Goal: Information Seeking & Learning: Learn about a topic

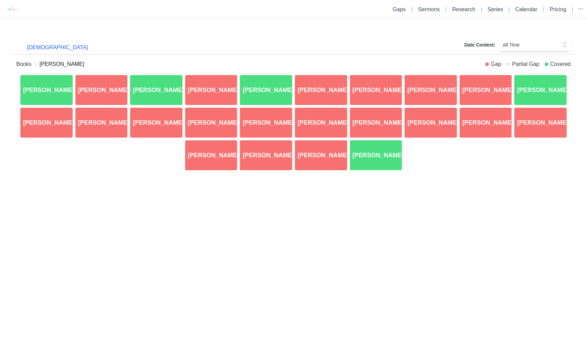
click at [396, 39] on div "[DEMOGRAPHIC_DATA] Date Context: All Time" at bounding box center [293, 42] width 565 height 25
click at [325, 62] on nav "Books [PERSON_NAME]" at bounding box center [250, 64] width 469 height 8
click at [253, 82] on div "[PERSON_NAME].5" at bounding box center [265, 90] width 55 height 33
click at [375, 161] on div "[PERSON_NAME].24" at bounding box center [375, 155] width 55 height 33
click at [254, 47] on div "[DEMOGRAPHIC_DATA] Date Context: All Time" at bounding box center [293, 42] width 565 height 25
